Goal: Transaction & Acquisition: Purchase product/service

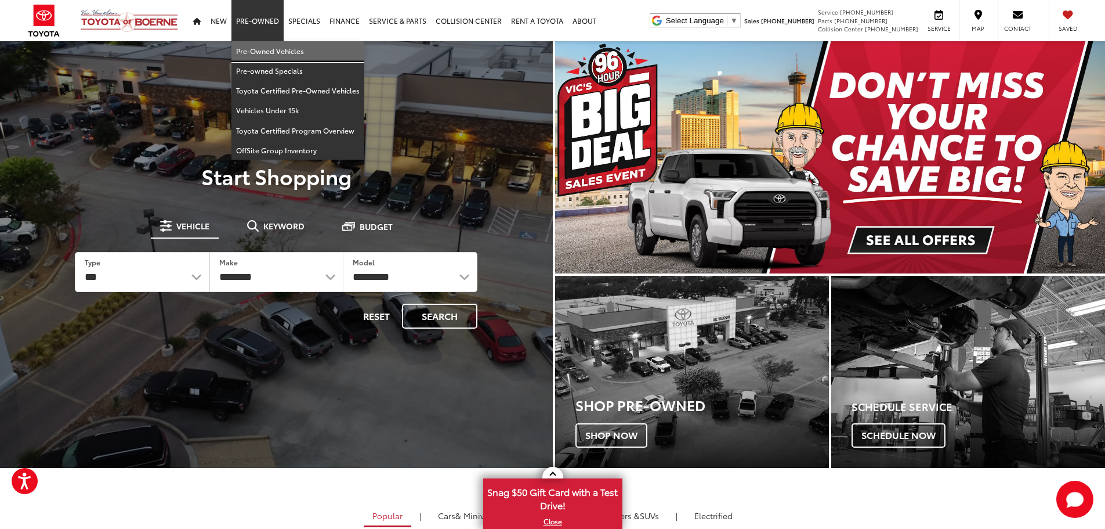
click at [265, 51] on link "Pre-Owned Vehicles" at bounding box center [298, 51] width 133 height 20
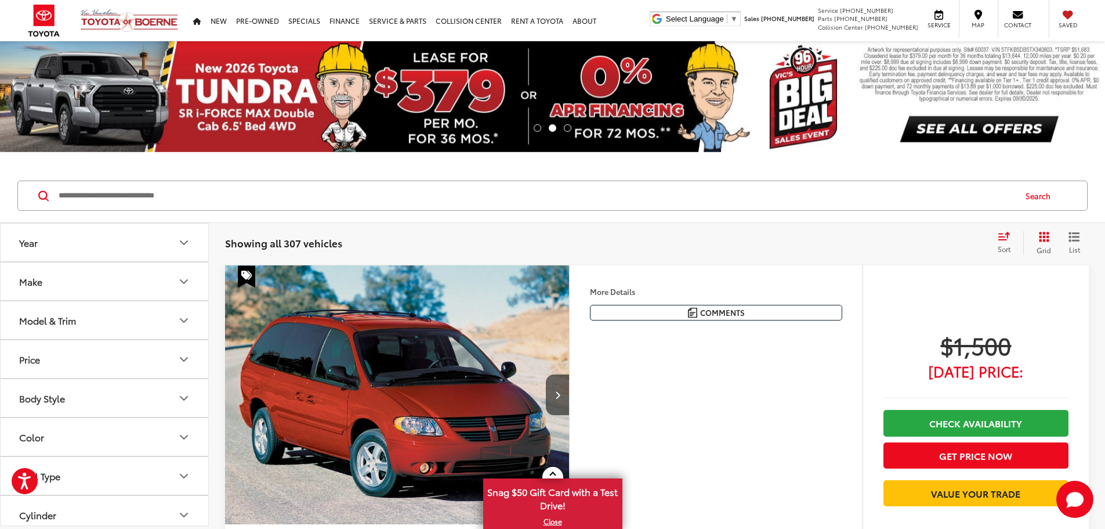
click at [132, 283] on button "Make" at bounding box center [105, 281] width 209 height 38
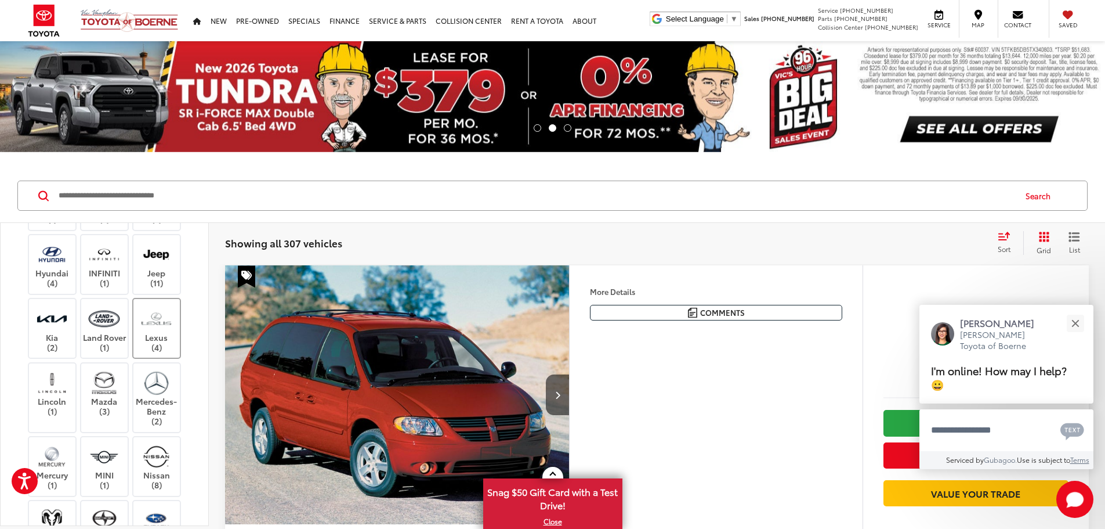
scroll to position [464, 0]
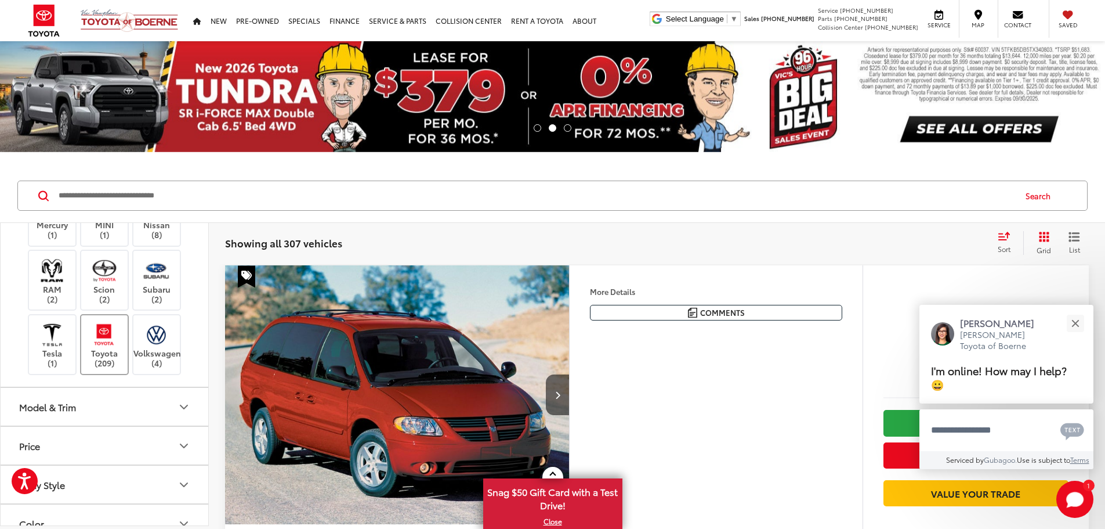
click at [124, 368] on label "Toyota (209)" at bounding box center [104, 344] width 47 height 47
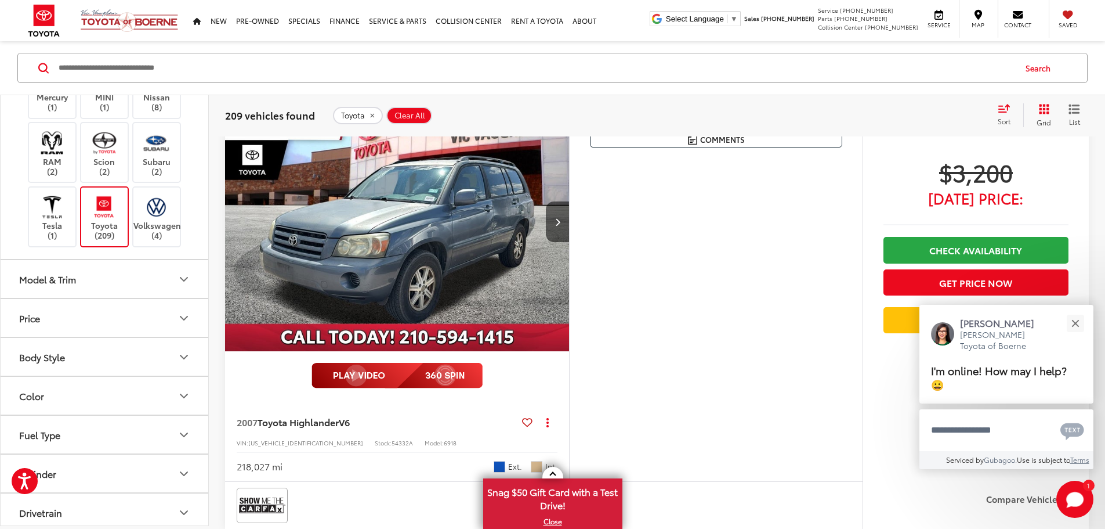
scroll to position [174, 0]
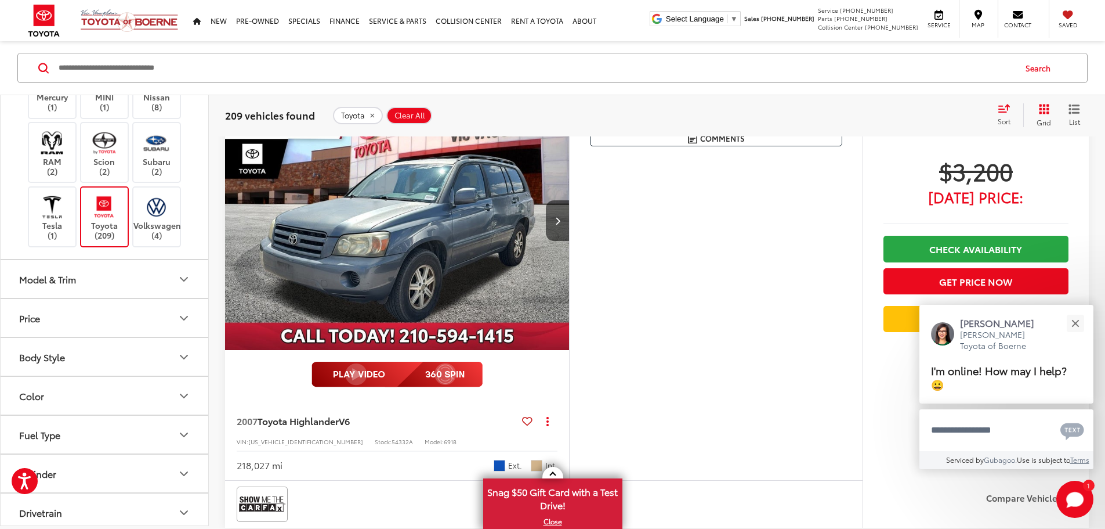
click at [125, 298] on button "Model & Trim" at bounding box center [105, 279] width 209 height 38
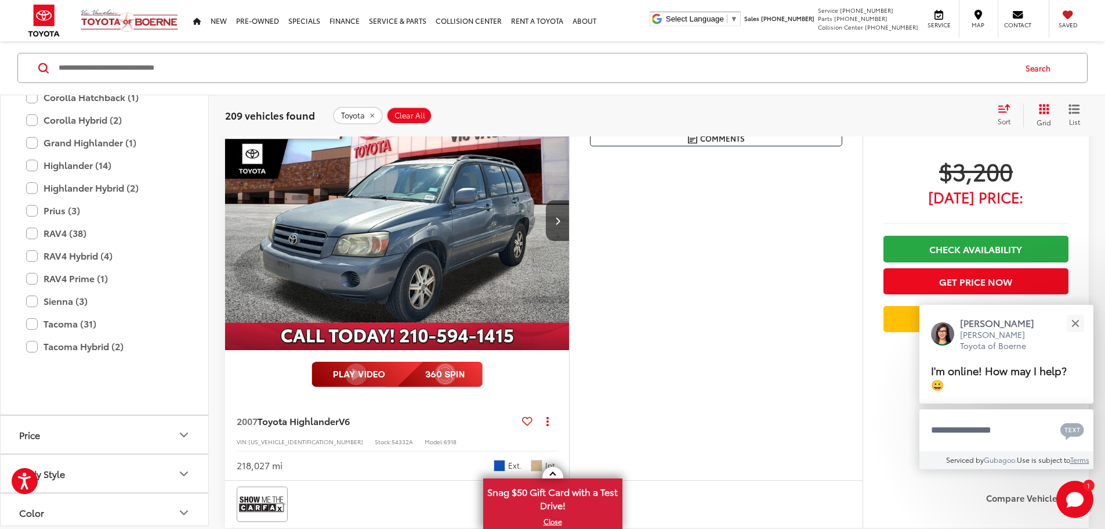
scroll to position [870, 0]
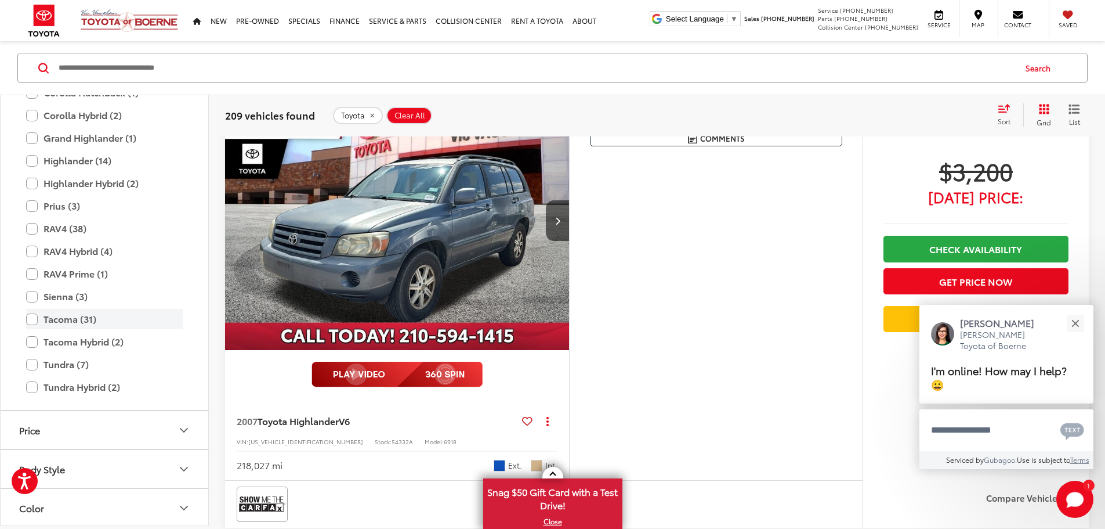
click at [34, 329] on label "Tacoma (31)" at bounding box center [104, 319] width 157 height 20
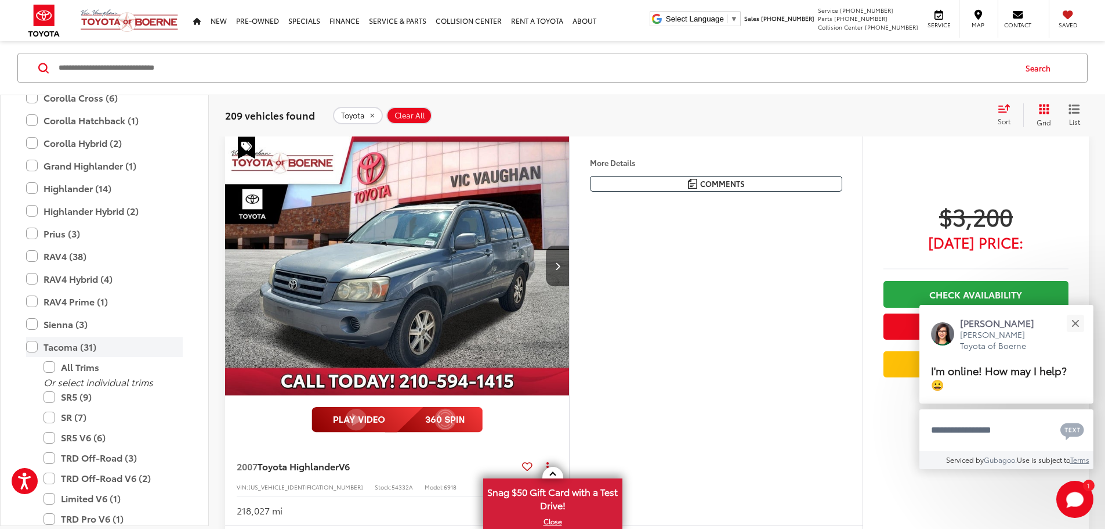
scroll to position [128, 0]
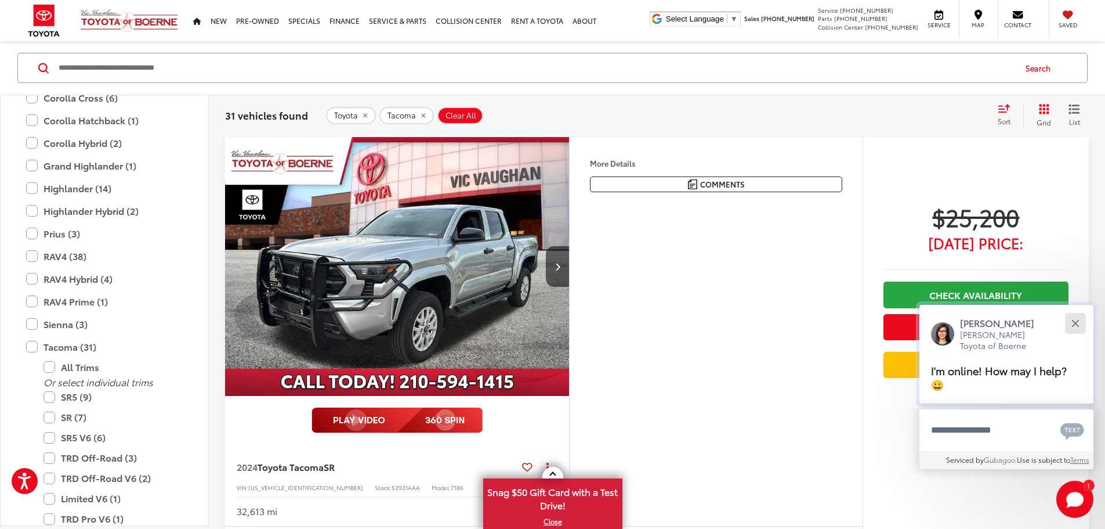
click at [1079, 326] on div "Close" at bounding box center [1076, 323] width 8 height 8
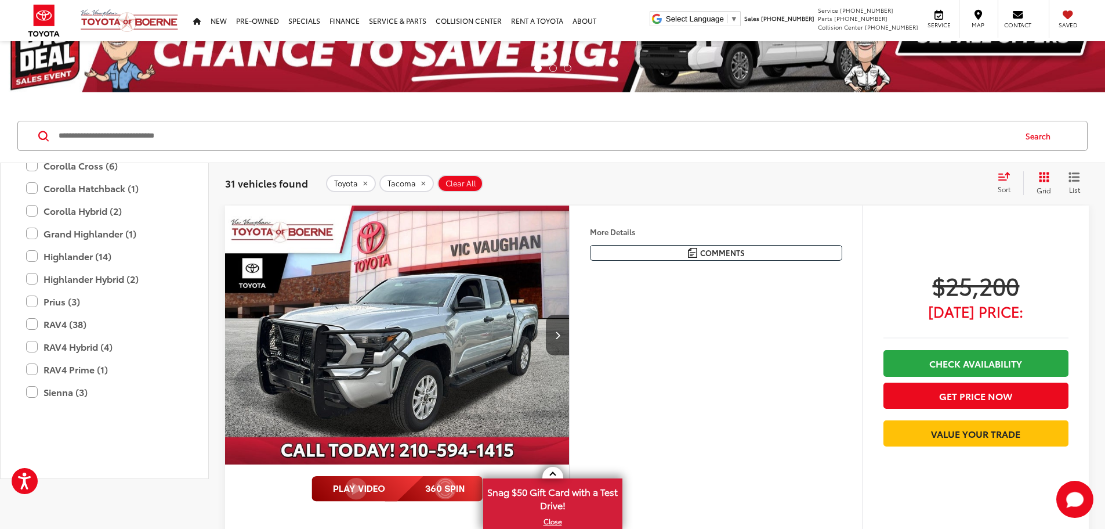
scroll to position [0, 0]
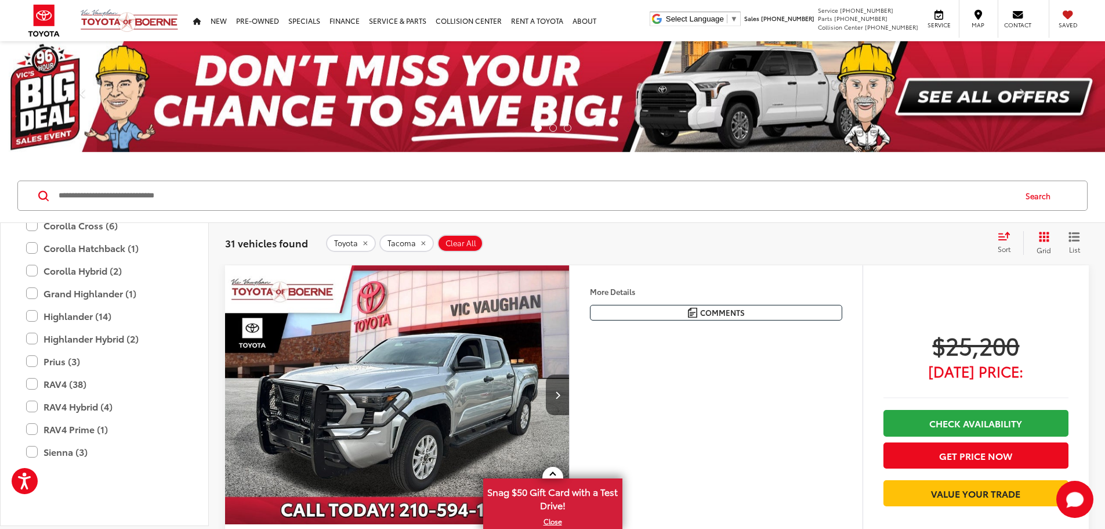
click at [1003, 239] on icon "Select sort value" at bounding box center [1004, 236] width 13 height 9
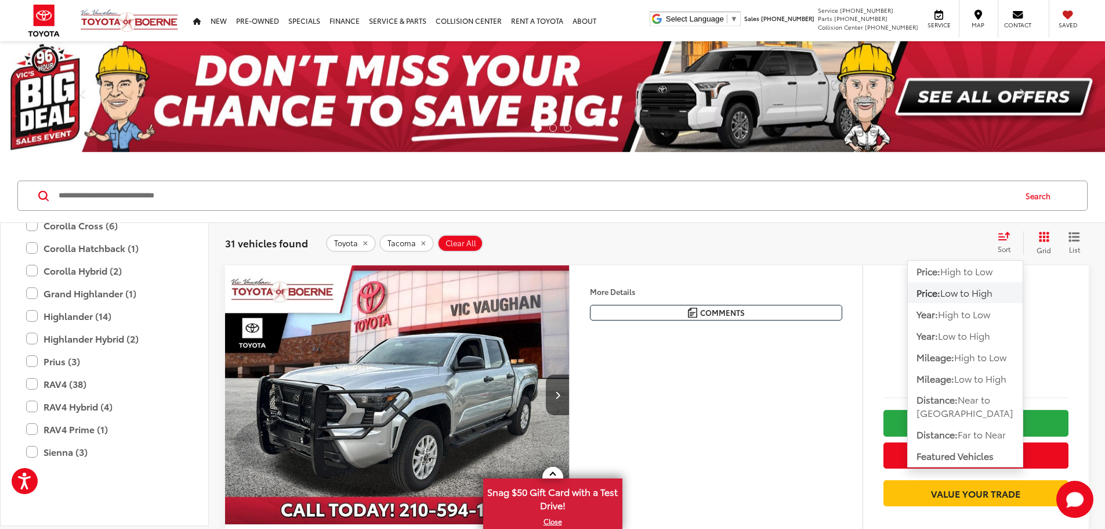
click at [984, 291] on span "Low to High" at bounding box center [967, 292] width 52 height 13
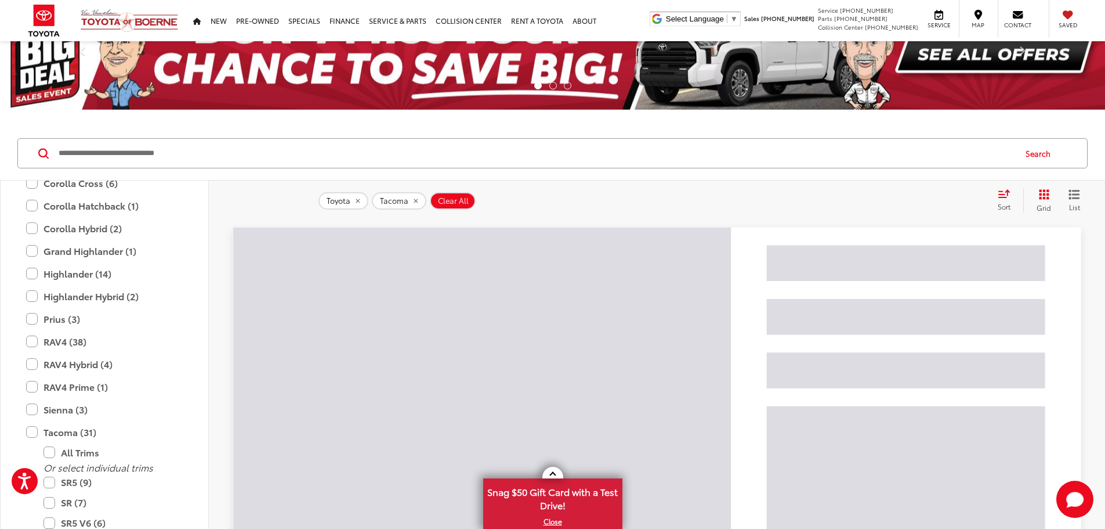
scroll to position [116, 0]
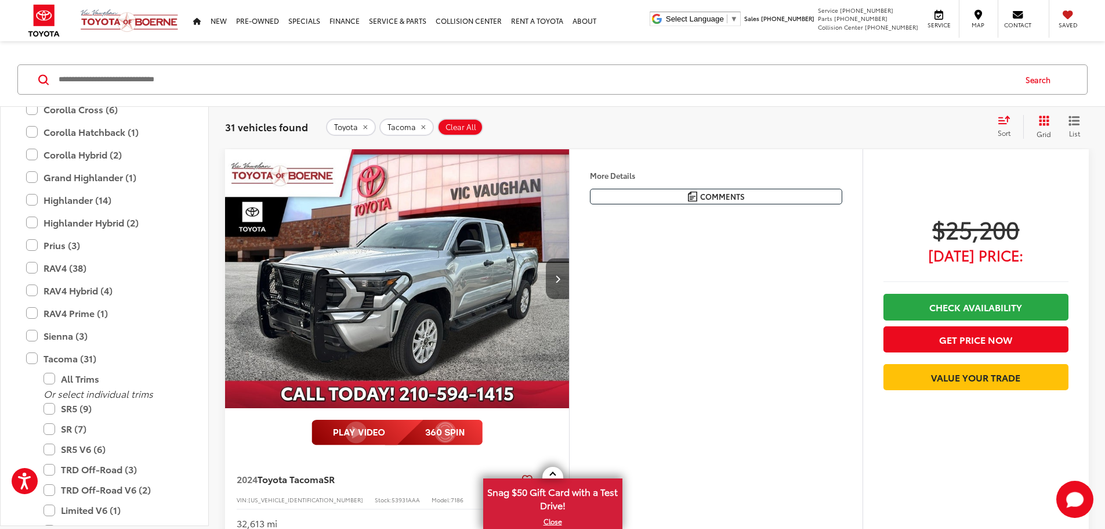
click at [569, 299] on button "Next image" at bounding box center [557, 278] width 23 height 41
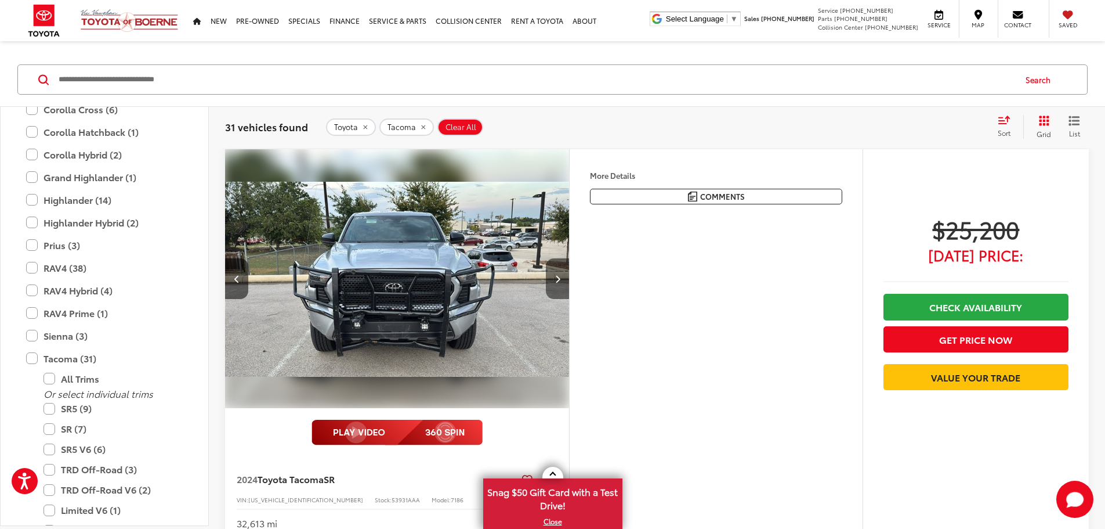
click at [569, 299] on button "Next image" at bounding box center [557, 278] width 23 height 41
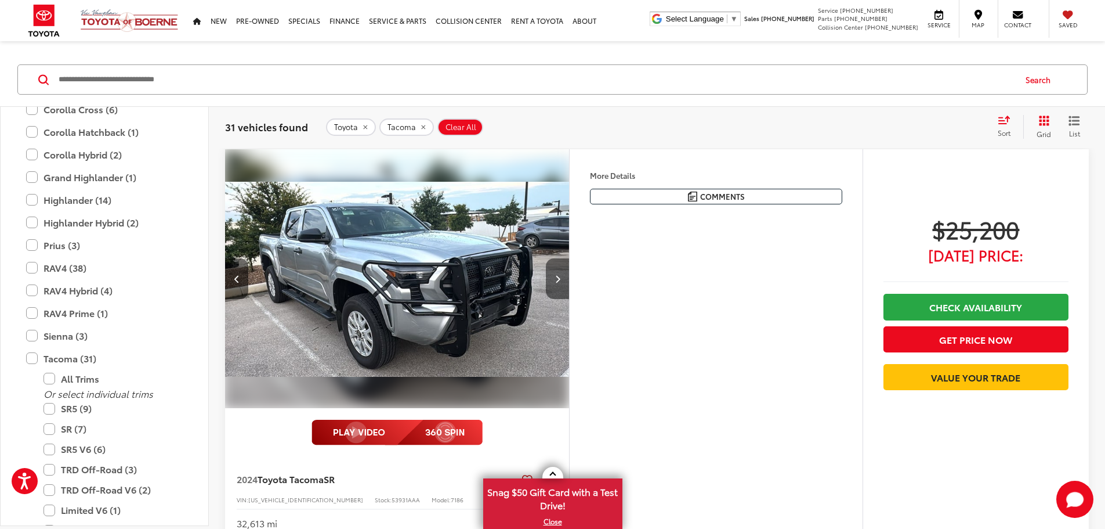
scroll to position [0, 880]
click at [569, 299] on button "Next image" at bounding box center [557, 278] width 23 height 41
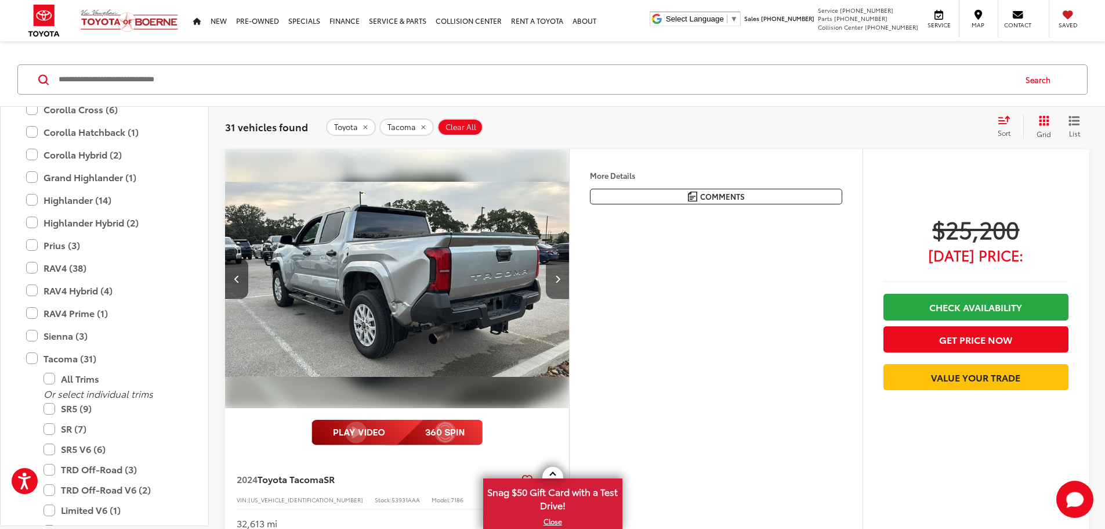
scroll to position [0, 1320]
click at [569, 299] on button "Next image" at bounding box center [557, 278] width 23 height 41
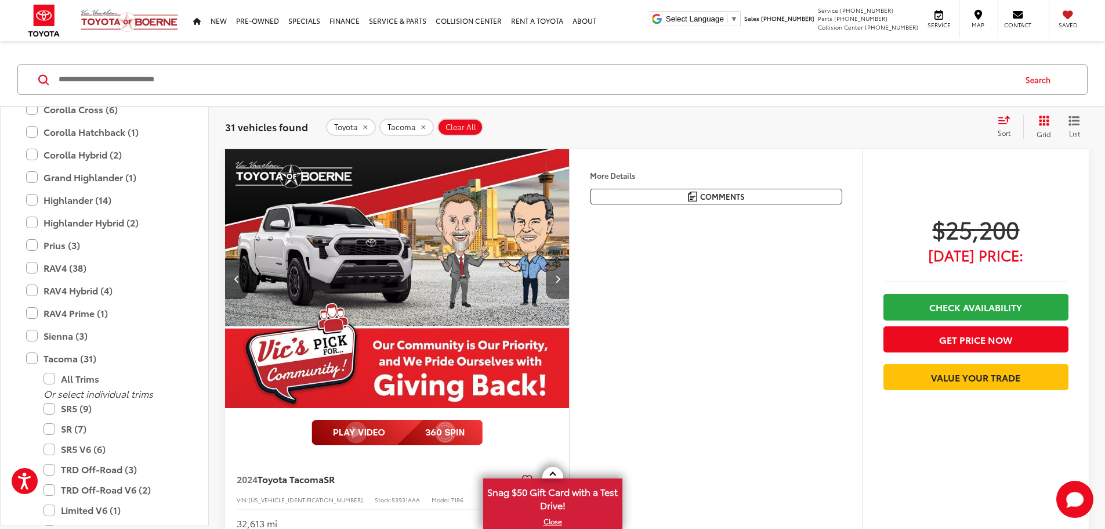
click at [569, 299] on button "Next image" at bounding box center [557, 278] width 23 height 41
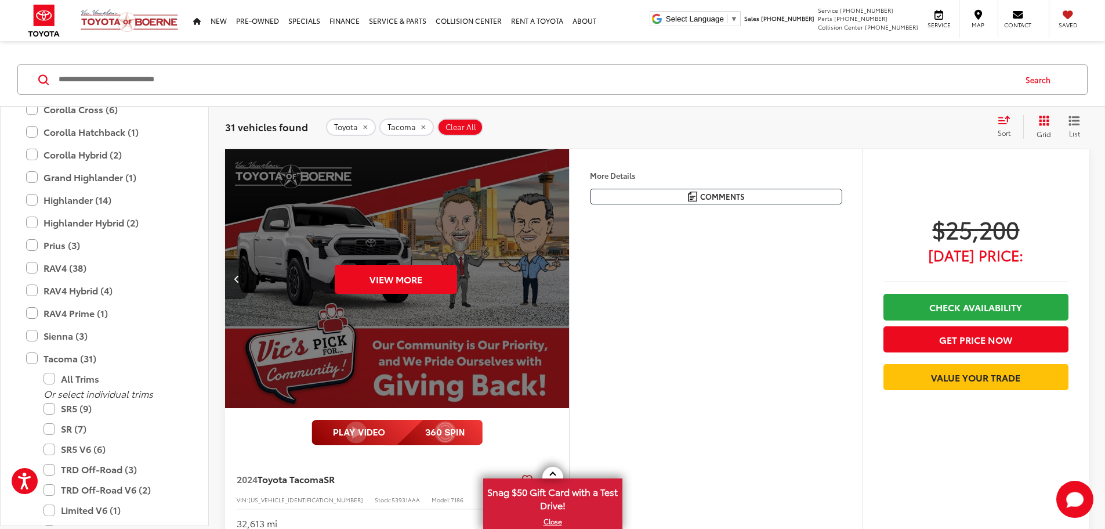
scroll to position [0, 2200]
click at [569, 317] on div "View More" at bounding box center [396, 278] width 346 height 259
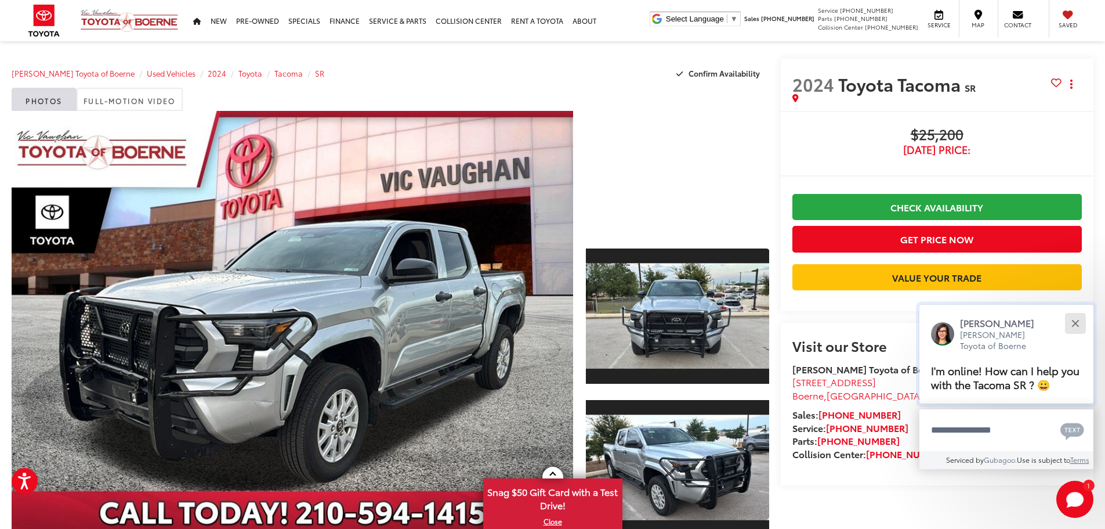
click at [1078, 324] on div "Close" at bounding box center [1076, 323] width 8 height 8
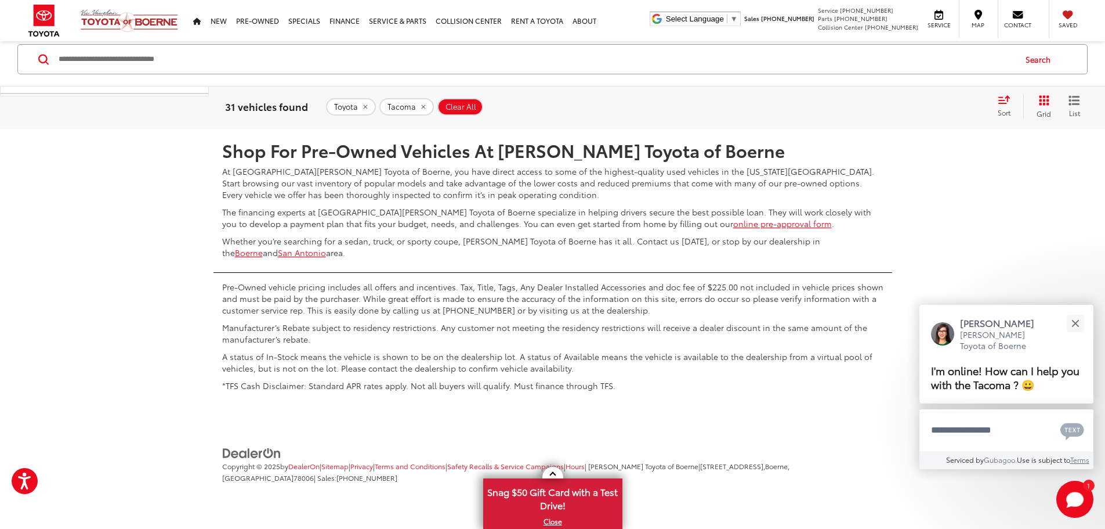
scroll to position [6457, 0]
click at [1076, 326] on button "Close" at bounding box center [1075, 322] width 25 height 25
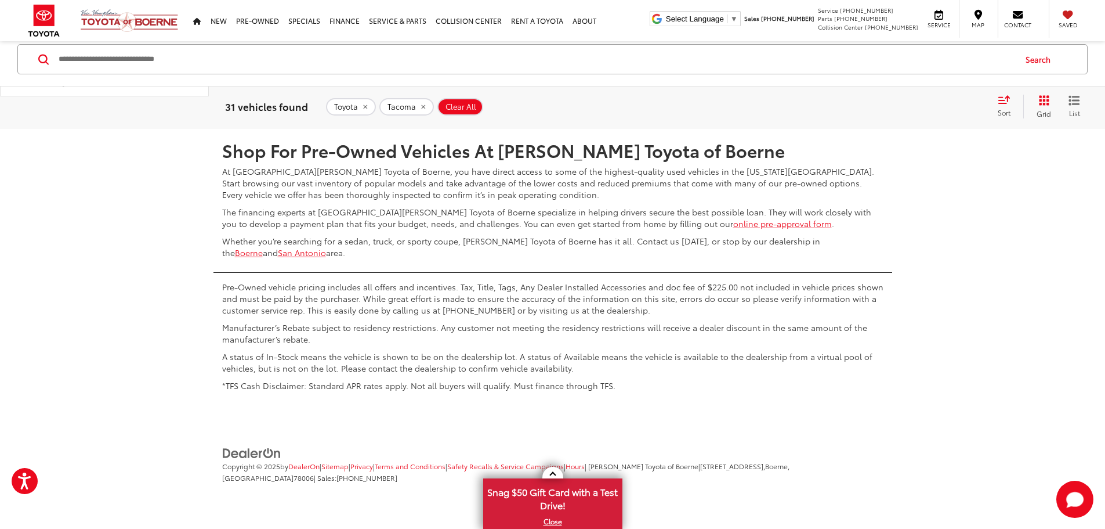
scroll to position [75, 0]
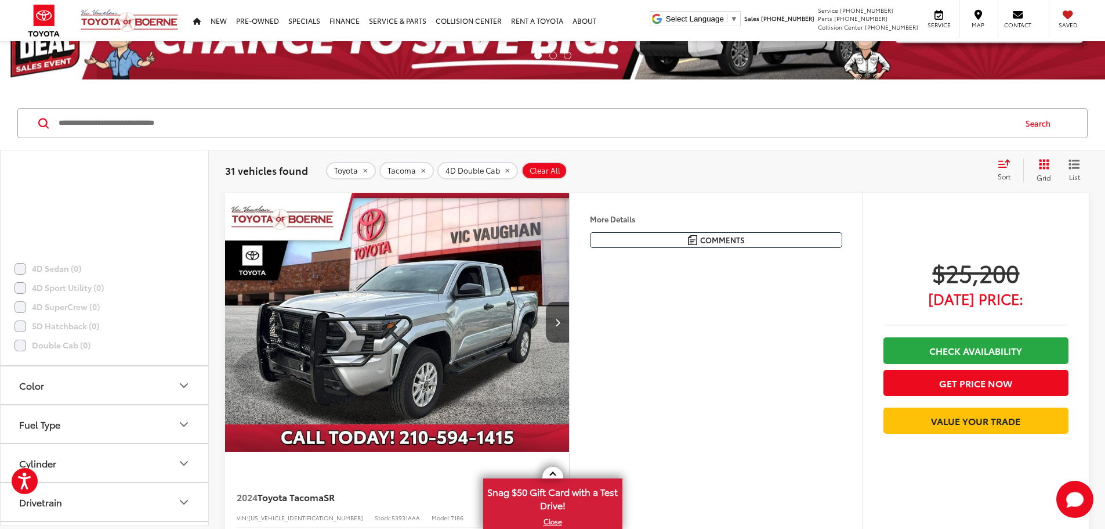
scroll to position [428, 0]
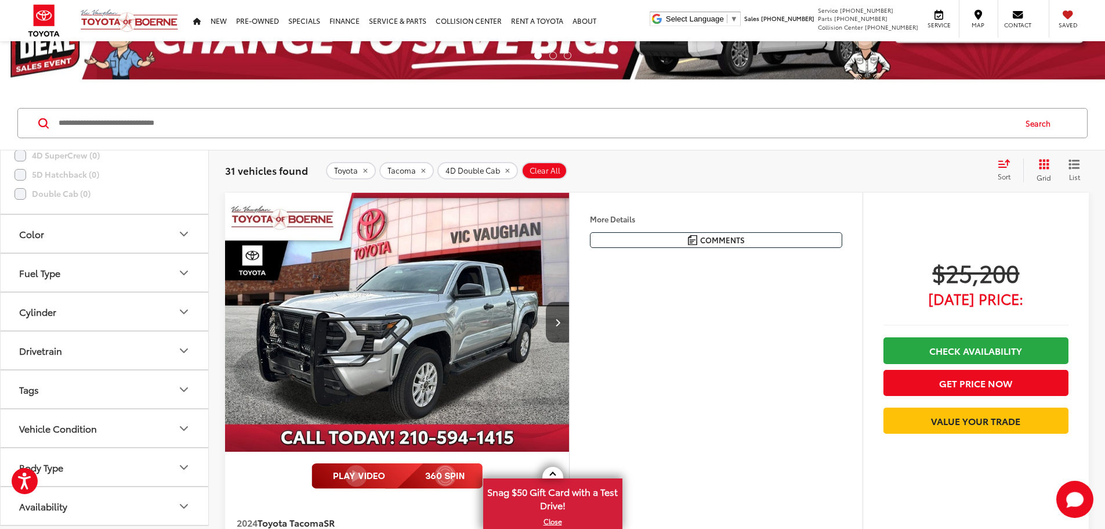
click at [149, 467] on button "Body Type" at bounding box center [105, 467] width 209 height 38
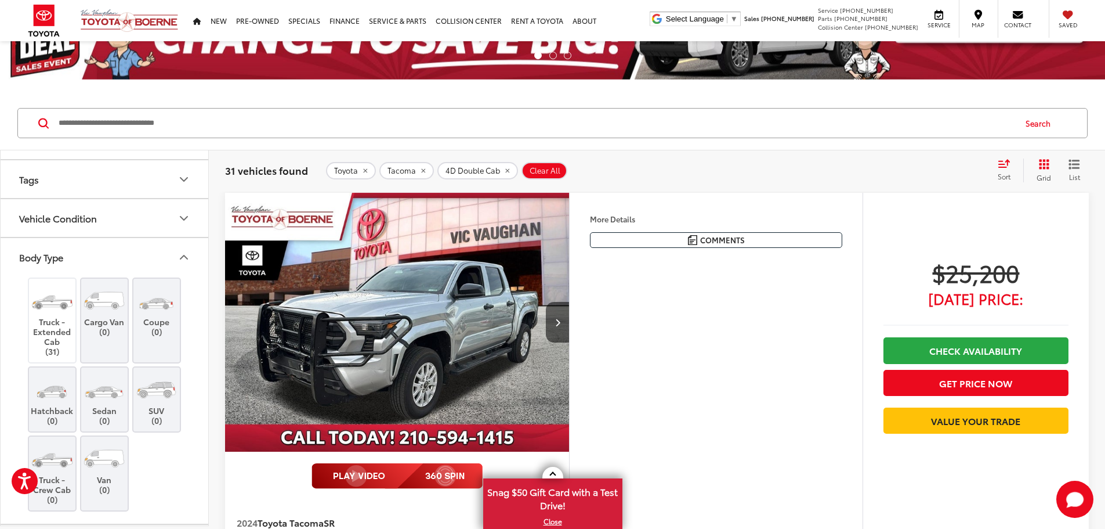
scroll to position [617, 0]
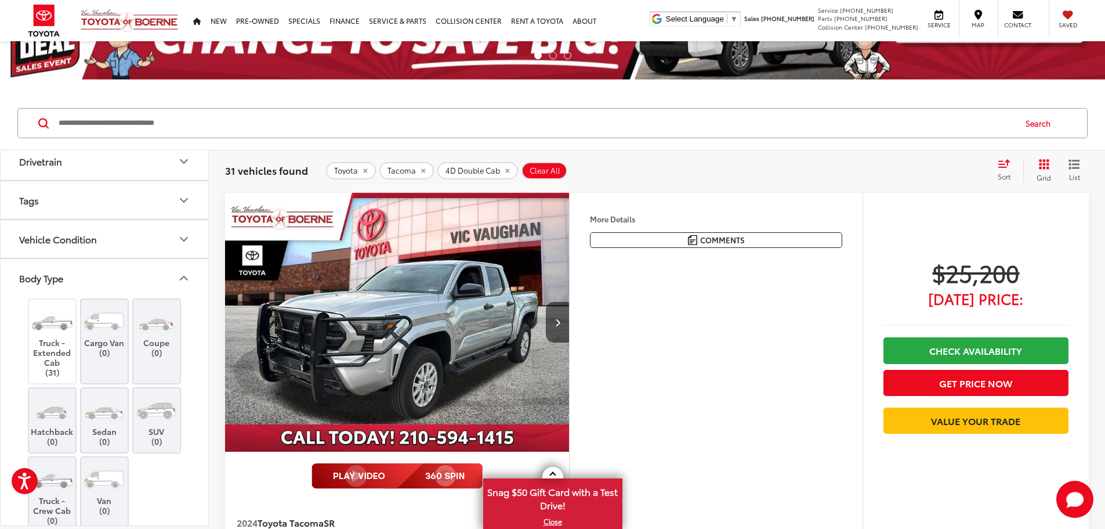
click at [181, 284] on icon "Body Type" at bounding box center [184, 278] width 14 height 14
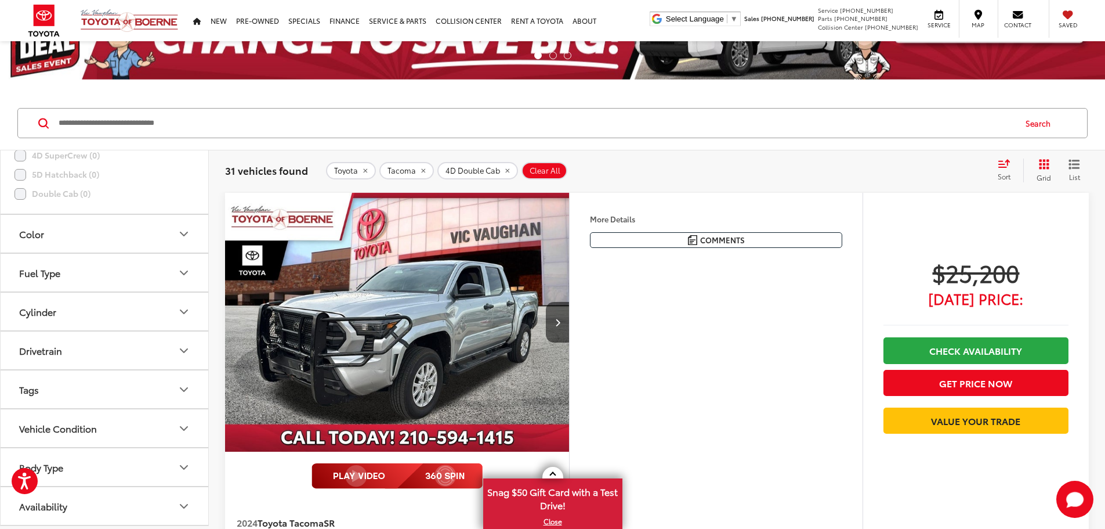
scroll to position [428, 0]
click at [561, 326] on icon "Next image" at bounding box center [557, 322] width 5 height 8
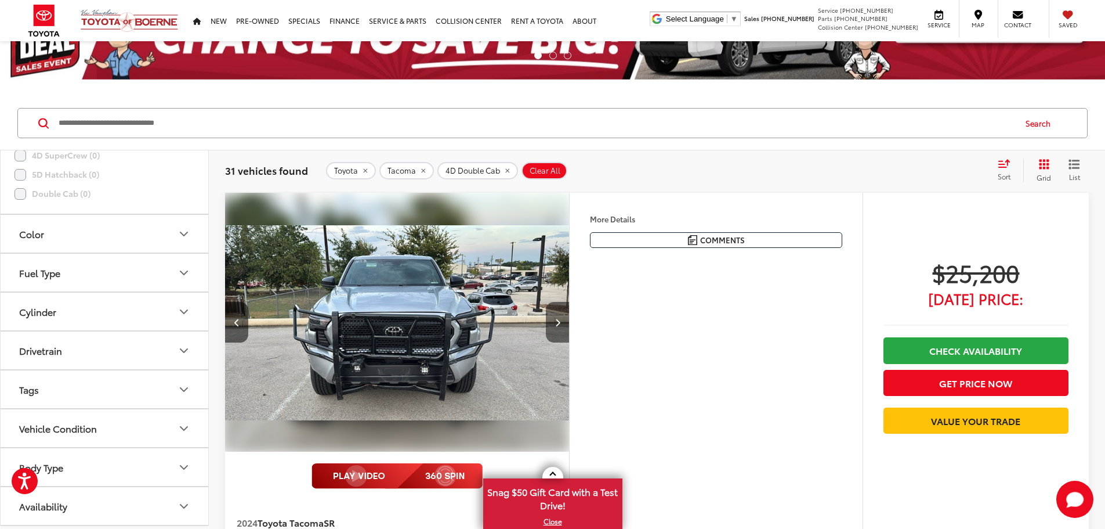
scroll to position [0, 440]
click at [561, 326] on icon "Next image" at bounding box center [557, 322] width 5 height 8
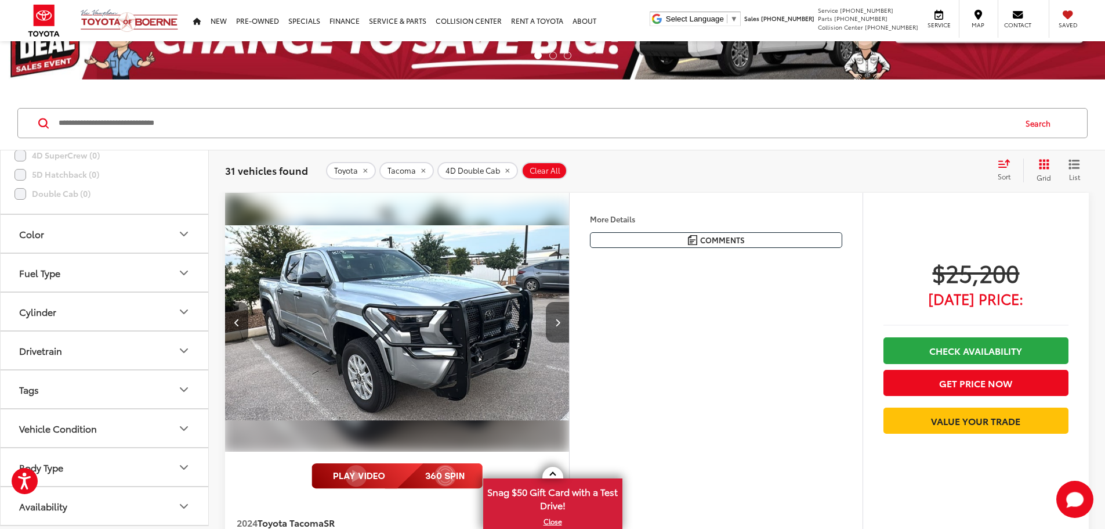
click at [561, 326] on icon "Next image" at bounding box center [557, 322] width 5 height 8
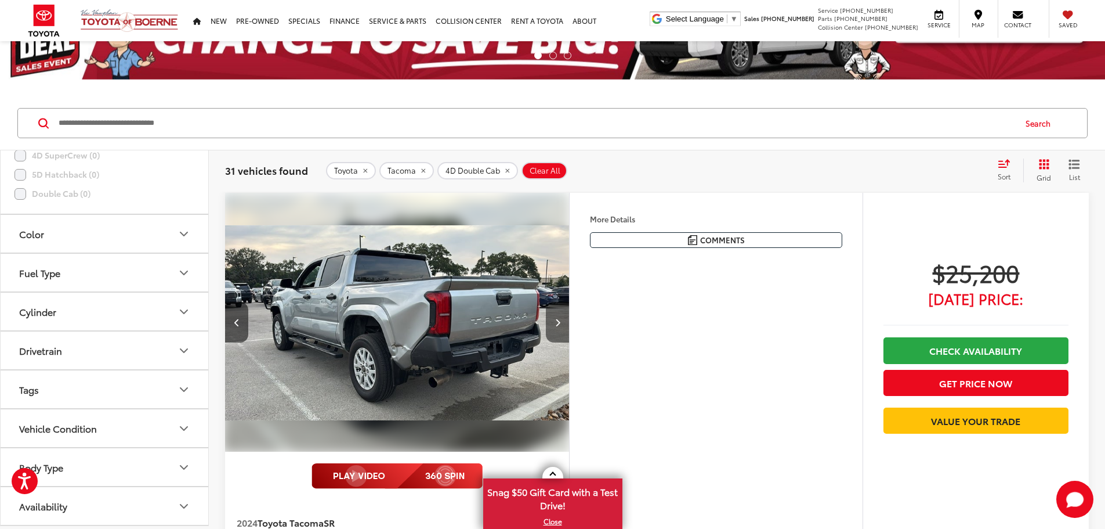
scroll to position [0, 1320]
